Goal: Task Accomplishment & Management: Manage account settings

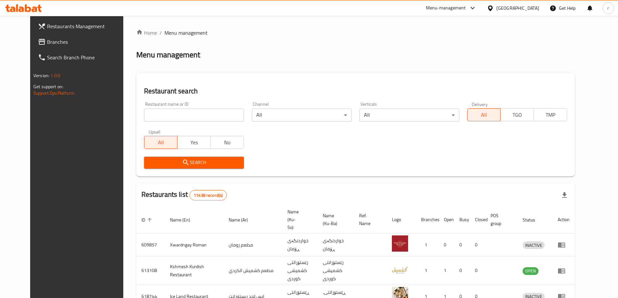
click at [47, 41] on span "Branches" at bounding box center [87, 42] width 81 height 8
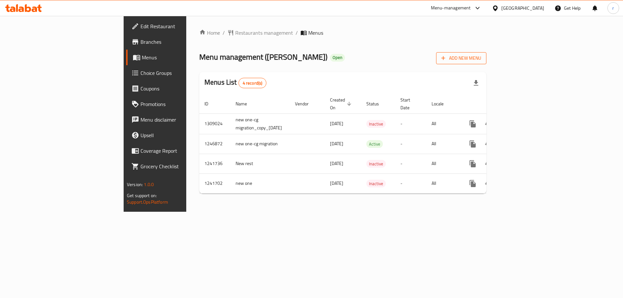
click at [447, 61] on icon "button" at bounding box center [443, 58] width 6 height 6
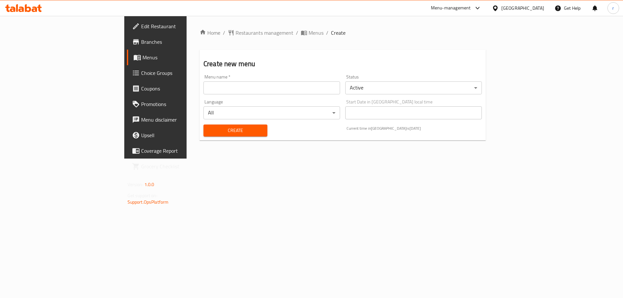
click at [396, 90] on body "​ Menu-management [GEOGRAPHIC_DATA] Get Help r Edit Restaurant Branches Menus C…" at bounding box center [311, 157] width 623 height 282
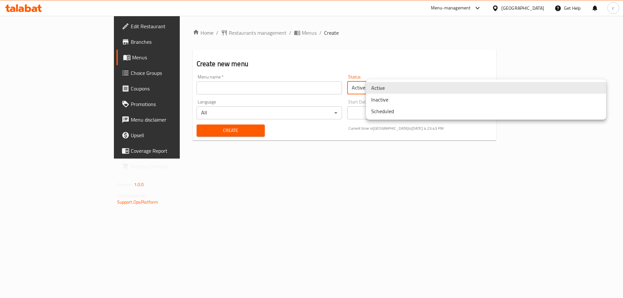
click at [391, 103] on li "Inactive" at bounding box center [486, 100] width 240 height 12
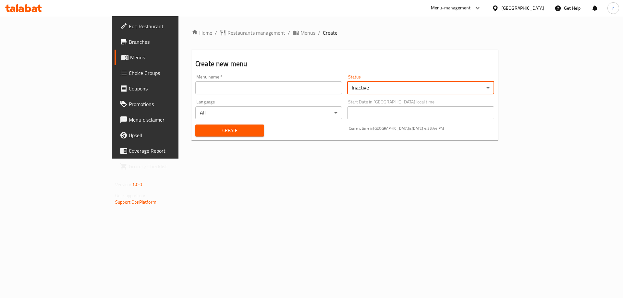
click at [214, 127] on span "Create" at bounding box center [230, 131] width 58 height 8
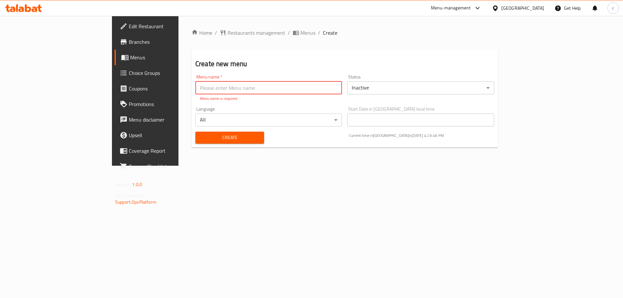
click at [195, 91] on input "text" at bounding box center [268, 87] width 147 height 13
type input "raad"
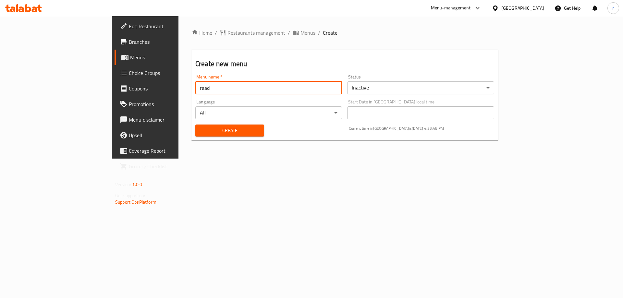
click at [201, 130] on span "Create" at bounding box center [230, 131] width 58 height 8
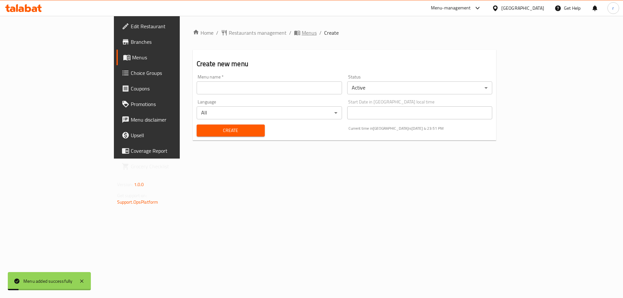
click at [302, 32] on span "Menus" at bounding box center [309, 33] width 15 height 8
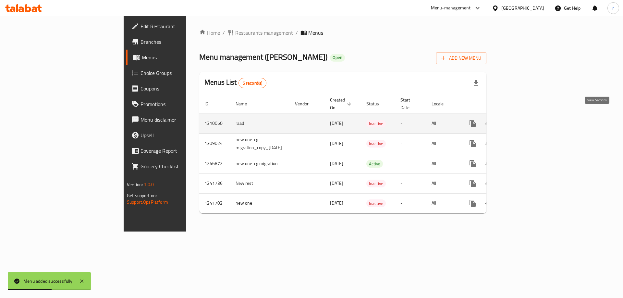
click at [523, 121] on icon "enhanced table" at bounding box center [520, 124] width 6 height 6
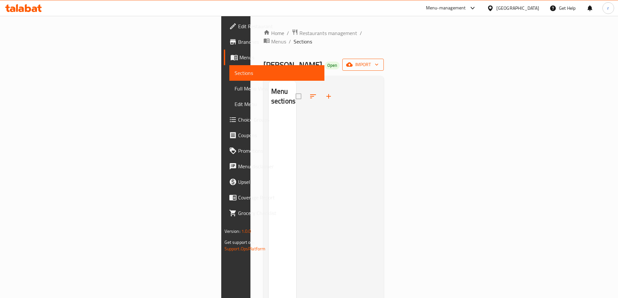
click at [353, 61] on icon "button" at bounding box center [349, 64] width 6 height 6
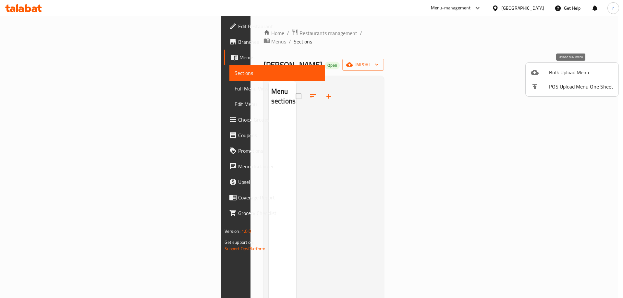
click at [539, 70] on div at bounding box center [540, 72] width 18 height 8
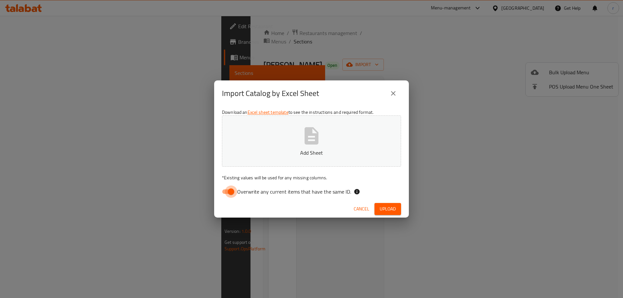
click at [226, 193] on input "Overwrite any current items that have the same ID." at bounding box center [231, 192] width 37 height 12
checkbox input "false"
click at [279, 159] on button "Add Sheet" at bounding box center [311, 141] width 179 height 51
click at [393, 204] on button "Upload" at bounding box center [388, 209] width 27 height 12
click at [302, 143] on icon "button" at bounding box center [311, 136] width 21 height 21
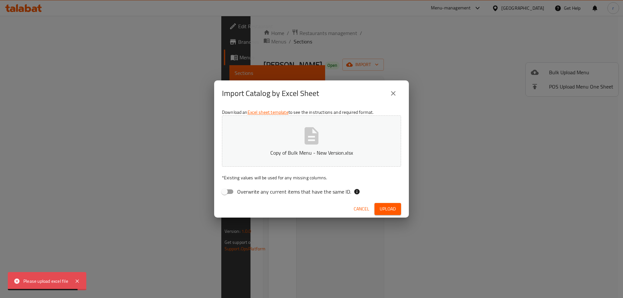
click at [389, 209] on span "Upload" at bounding box center [388, 209] width 16 height 8
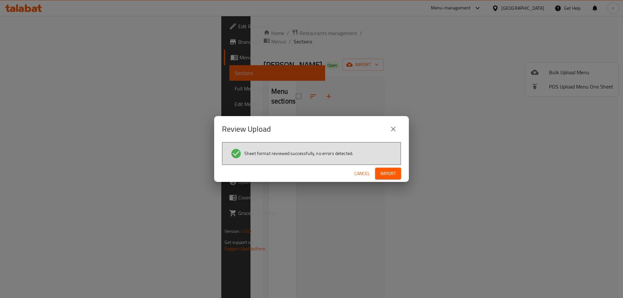
click at [379, 171] on button "Import" at bounding box center [388, 174] width 26 height 12
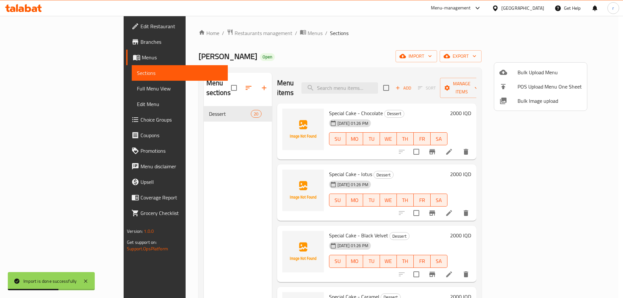
click at [283, 70] on div at bounding box center [311, 149] width 623 height 298
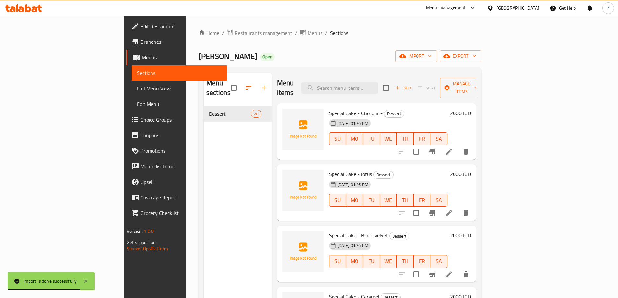
click at [453, 148] on icon at bounding box center [449, 152] width 8 height 8
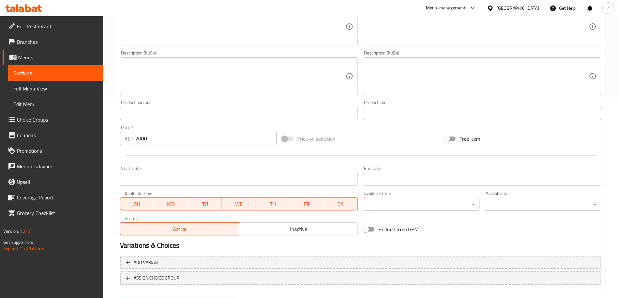
scroll to position [235, 0]
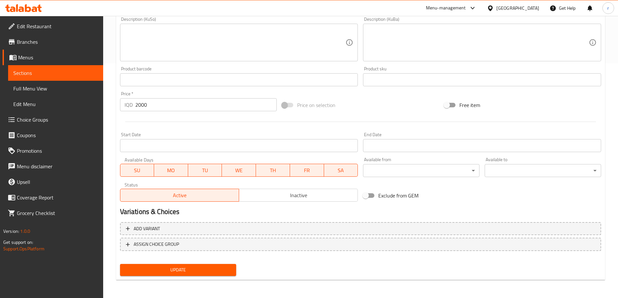
click at [43, 88] on span "Full Menu View" at bounding box center [55, 89] width 85 height 8
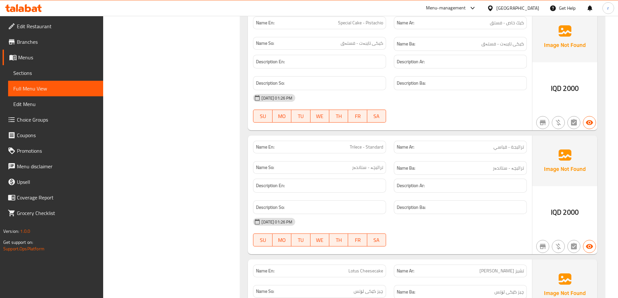
scroll to position [722, 0]
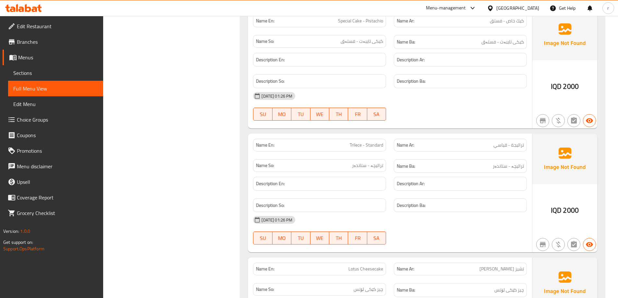
click at [35, 73] on span "Sections" at bounding box center [55, 73] width 85 height 8
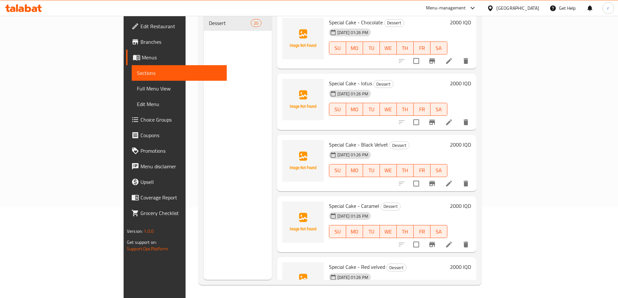
scroll to position [91, 0]
click at [453, 118] on icon at bounding box center [449, 122] width 8 height 8
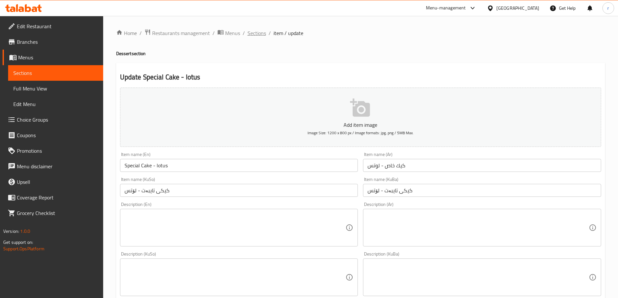
click at [256, 37] on span "Sections" at bounding box center [257, 33] width 19 height 8
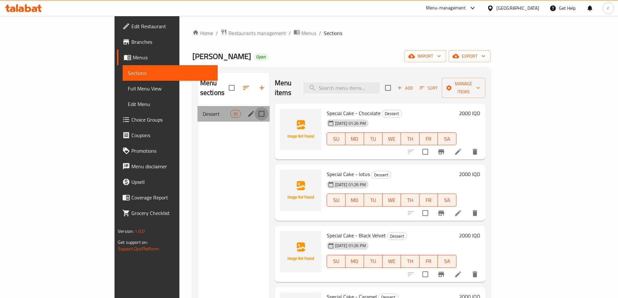
click at [255, 107] on input "Menu sections" at bounding box center [262, 114] width 14 height 14
checkbox input "true"
click at [239, 85] on icon "button" at bounding box center [242, 88] width 6 height 6
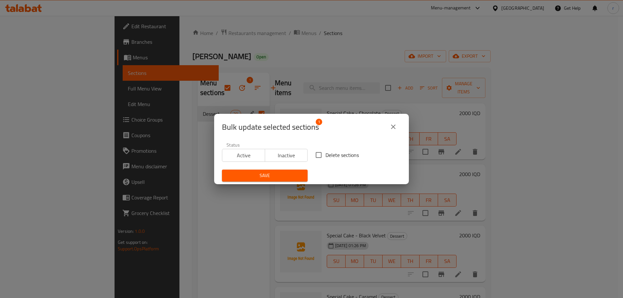
click at [312, 154] on input "Delete sections" at bounding box center [319, 155] width 14 height 14
checkbox input "true"
click at [291, 164] on div "Status Active Inactive" at bounding box center [264, 152] width 93 height 27
drag, startPoint x: 289, startPoint y: 170, endPoint x: 287, endPoint y: 183, distance: 12.9
click at [289, 171] on button "Save" at bounding box center [265, 176] width 86 height 12
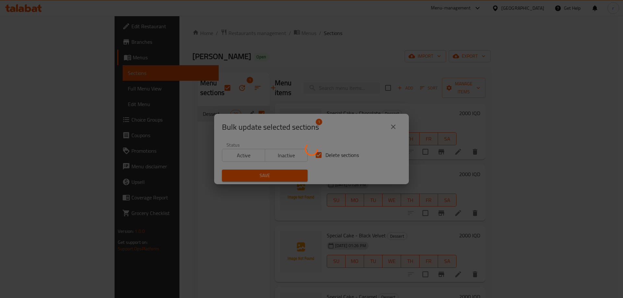
checkbox input "false"
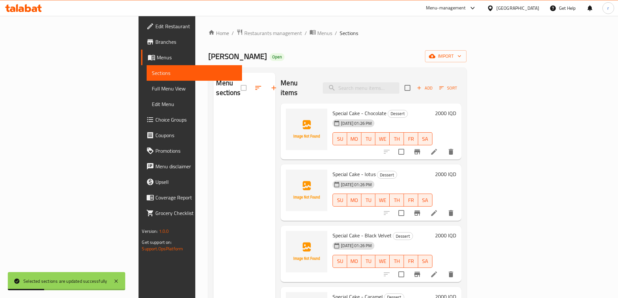
click at [225, 176] on div "Menu sections" at bounding box center [245, 222] width 62 height 298
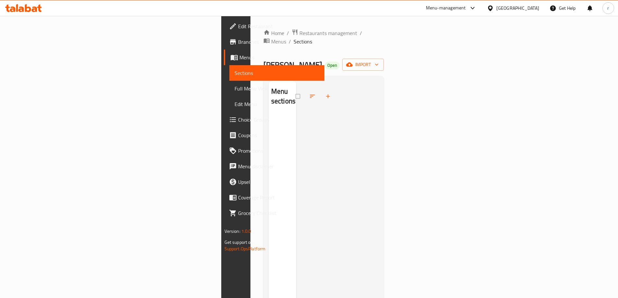
click at [296, 100] on div at bounding box center [337, 230] width 83 height 298
click at [379, 61] on span "import" at bounding box center [363, 65] width 31 height 8
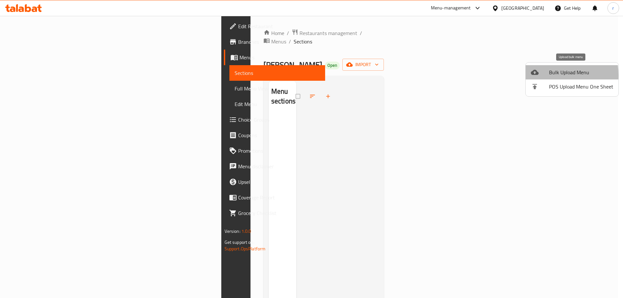
click at [537, 75] on icon at bounding box center [535, 72] width 8 height 8
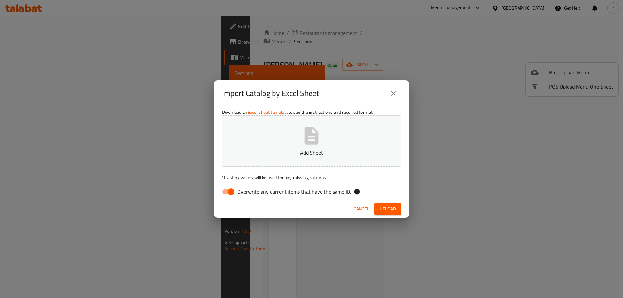
click at [228, 194] on input "Overwrite any current items that have the same ID." at bounding box center [231, 192] width 37 height 12
checkbox input "false"
click at [298, 153] on p "Add Sheet" at bounding box center [311, 153] width 159 height 8
click at [386, 210] on span "Upload" at bounding box center [388, 209] width 16 height 8
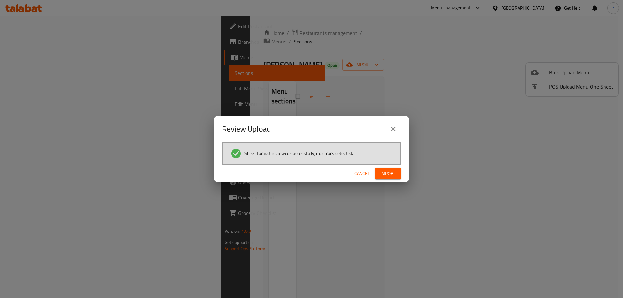
click at [390, 171] on span "Import" at bounding box center [388, 174] width 16 height 8
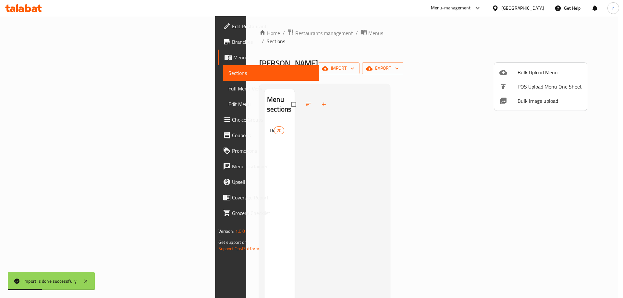
click at [234, 65] on div at bounding box center [311, 149] width 623 height 298
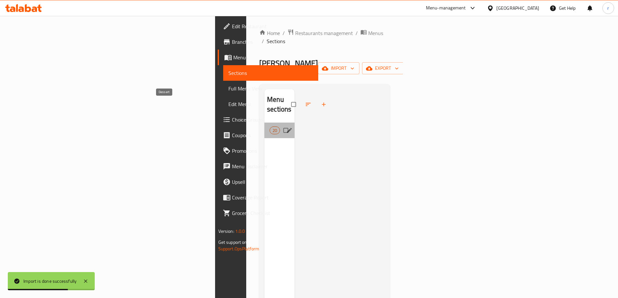
click at [270, 127] on span "Dessert" at bounding box center [270, 131] width 0 height 8
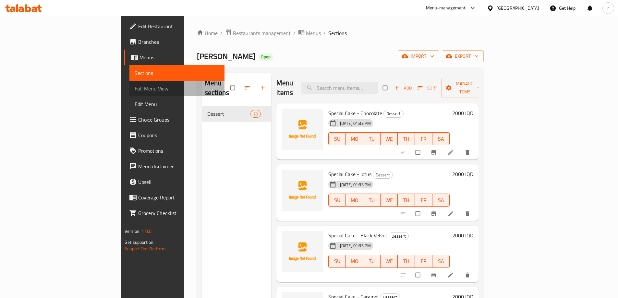
click at [135, 90] on span "Full Menu View" at bounding box center [177, 89] width 85 height 8
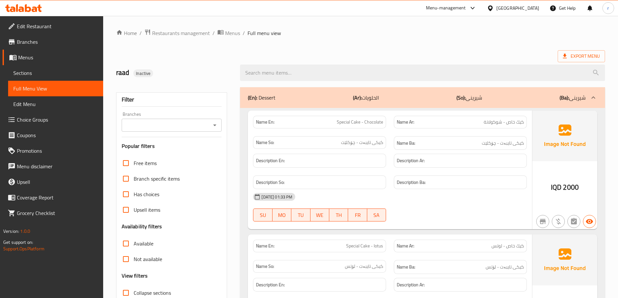
click at [156, 128] on input "Branches" at bounding box center [167, 125] width 86 height 9
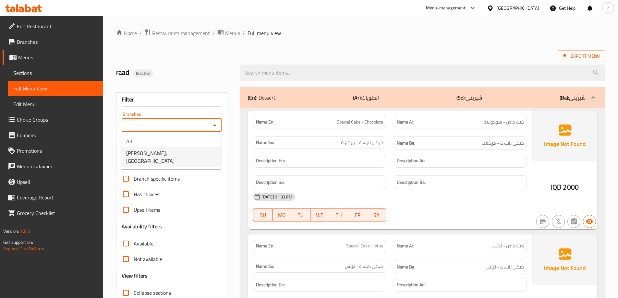
click at [163, 156] on span "[PERSON_NAME], [GEOGRAPHIC_DATA]" at bounding box center [171, 157] width 90 height 16
type input "[PERSON_NAME], [GEOGRAPHIC_DATA]"
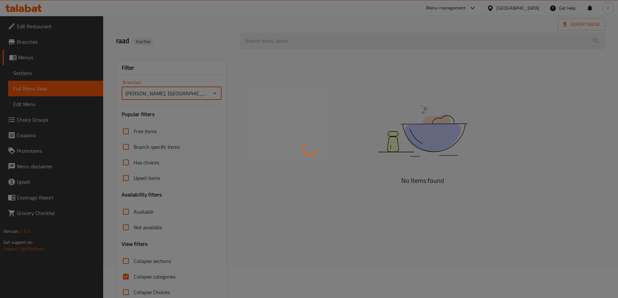
scroll to position [47, 0]
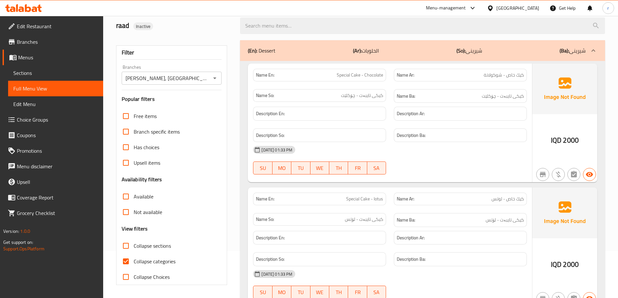
click at [154, 259] on span "Collapse categories" at bounding box center [155, 262] width 42 height 8
click at [134, 259] on input "Collapse categories" at bounding box center [126, 262] width 16 height 16
checkbox input "false"
click at [45, 75] on span "Sections" at bounding box center [55, 73] width 85 height 8
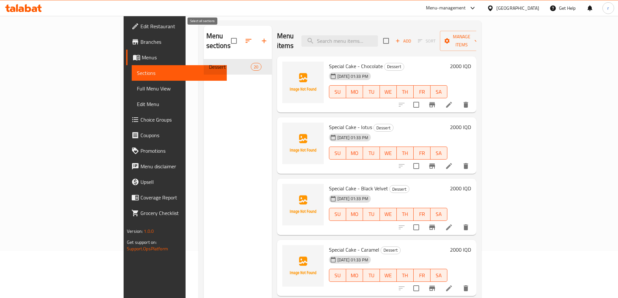
click at [227, 34] on input "checkbox" at bounding box center [234, 41] width 14 height 14
checkbox input "true"
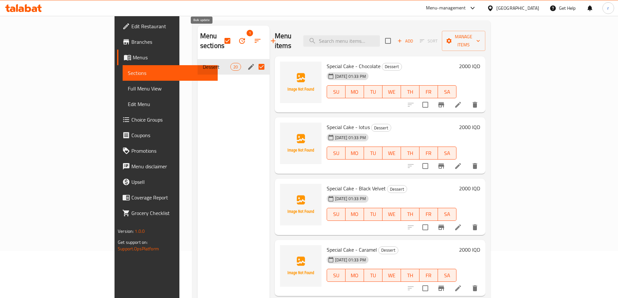
click at [239, 38] on icon "button" at bounding box center [242, 41] width 6 height 6
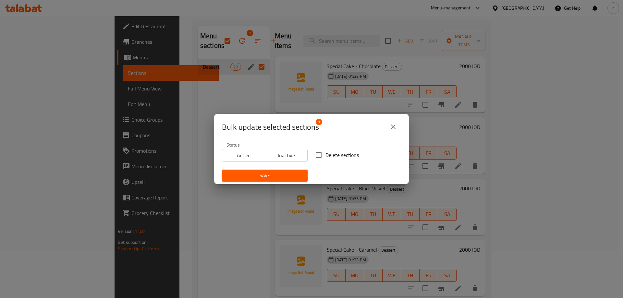
click at [315, 154] on input "Delete sections" at bounding box center [319, 155] width 14 height 14
checkbox input "true"
click at [288, 168] on div "Save" at bounding box center [264, 176] width 93 height 20
click at [284, 176] on span "Save" at bounding box center [264, 176] width 75 height 8
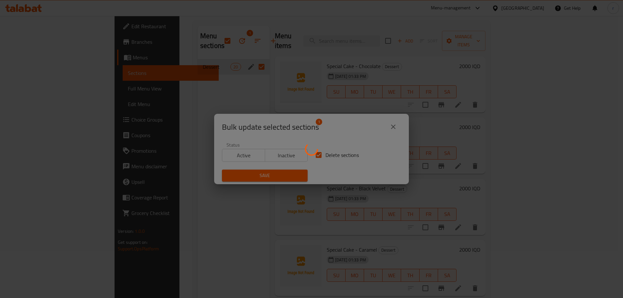
checkbox input "false"
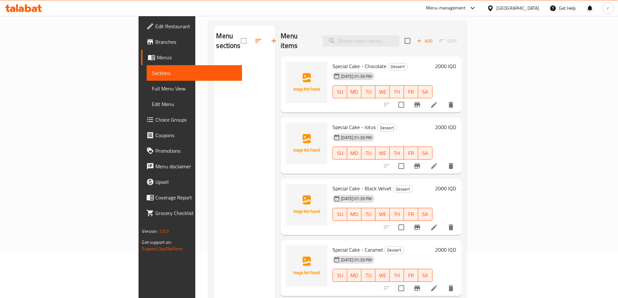
click at [214, 151] on div "Menu sections" at bounding box center [245, 175] width 62 height 298
click at [152, 85] on span "Full Menu View" at bounding box center [194, 89] width 85 height 8
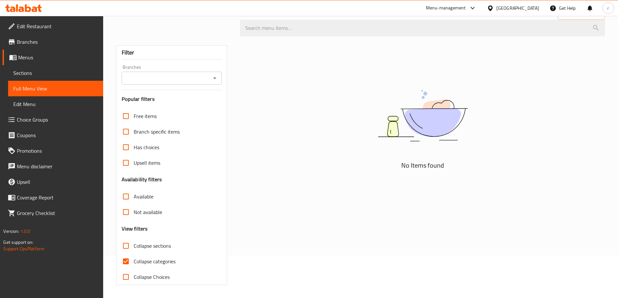
scroll to position [43, 0]
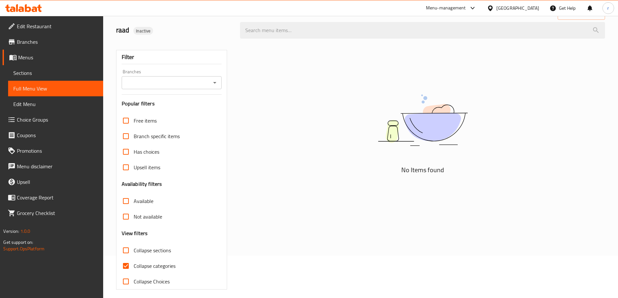
click at [40, 77] on link "Sections" at bounding box center [55, 73] width 95 height 16
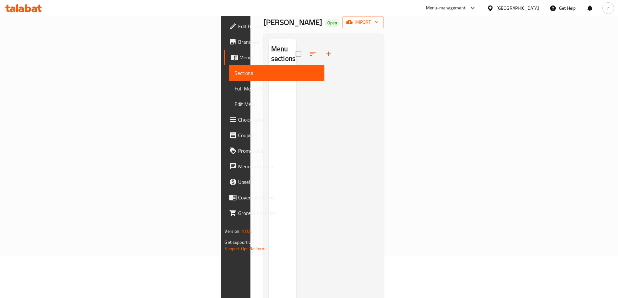
click at [269, 117] on div "Menu sections" at bounding box center [283, 188] width 28 height 298
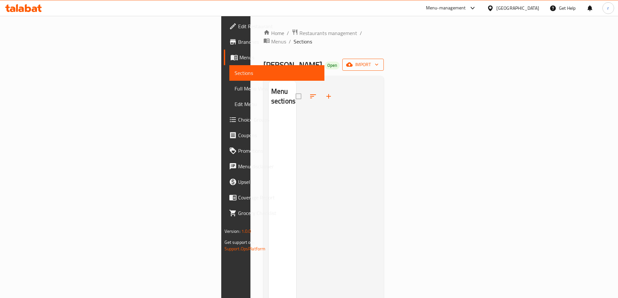
click at [379, 61] on span "import" at bounding box center [363, 65] width 31 height 8
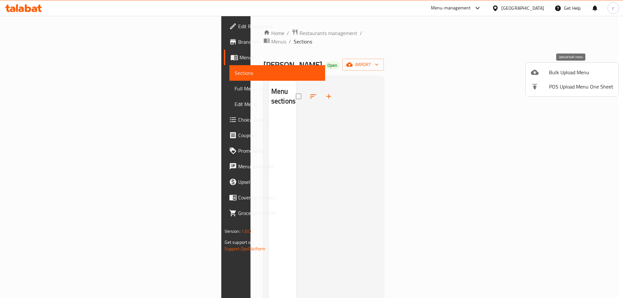
click at [572, 70] on span "Bulk Upload Menu" at bounding box center [581, 72] width 64 height 8
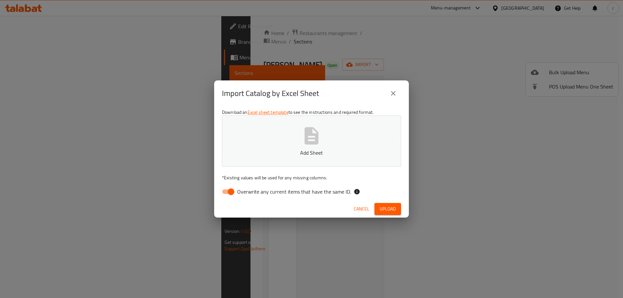
click at [234, 189] on input "Overwrite any current items that have the same ID." at bounding box center [231, 192] width 37 height 12
checkbox input "false"
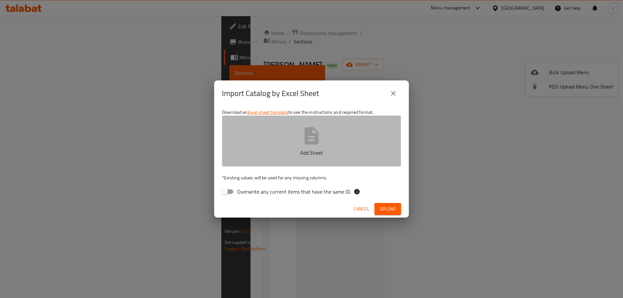
click at [293, 153] on p "Add Sheet" at bounding box center [311, 153] width 159 height 8
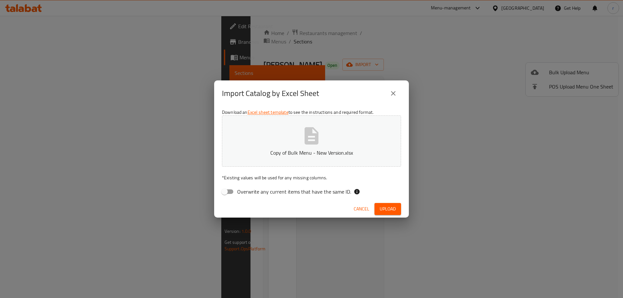
click at [383, 207] on span "Upload" at bounding box center [388, 209] width 16 height 8
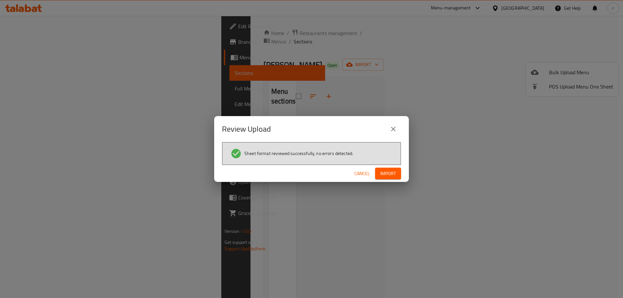
click at [377, 173] on button "Import" at bounding box center [388, 174] width 26 height 12
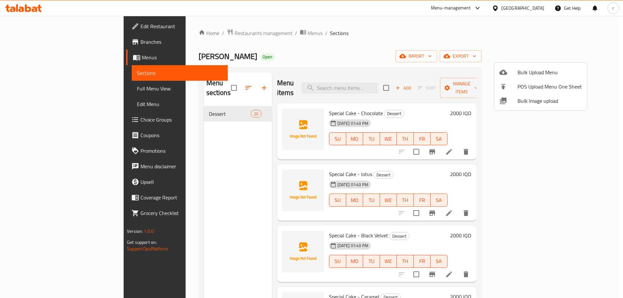
click at [38, 89] on div at bounding box center [311, 149] width 623 height 298
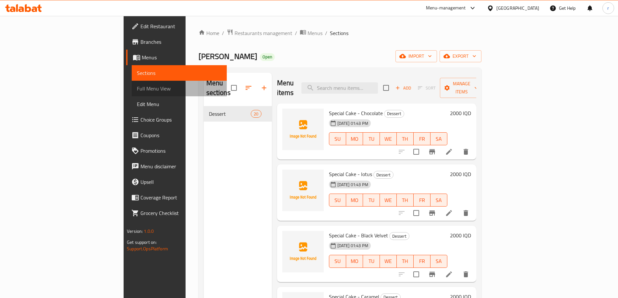
click at [137, 90] on span "Full Menu View" at bounding box center [179, 89] width 85 height 8
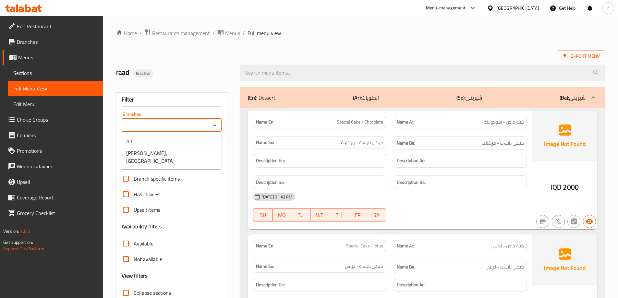
click at [142, 123] on input "Branches" at bounding box center [167, 125] width 86 height 9
click at [147, 151] on span "[PERSON_NAME], [GEOGRAPHIC_DATA]" at bounding box center [171, 157] width 90 height 16
type input "[PERSON_NAME], [GEOGRAPHIC_DATA]"
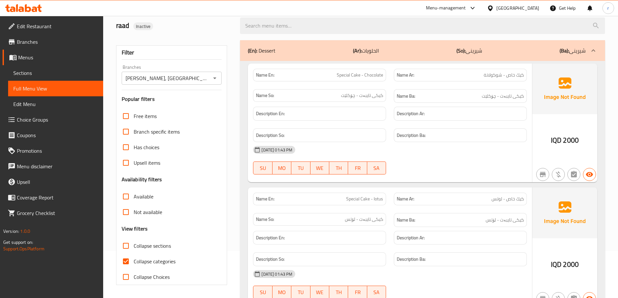
click at [136, 264] on span "Collapse categories" at bounding box center [155, 262] width 42 height 8
click at [134, 264] on input "Collapse categories" at bounding box center [126, 262] width 16 height 16
checkbox input "false"
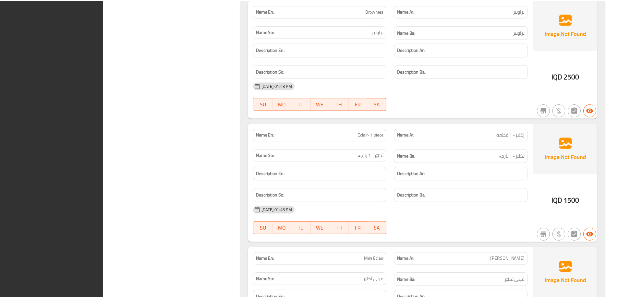
scroll to position [2316, 0]
